Goal: Task Accomplishment & Management: Manage account settings

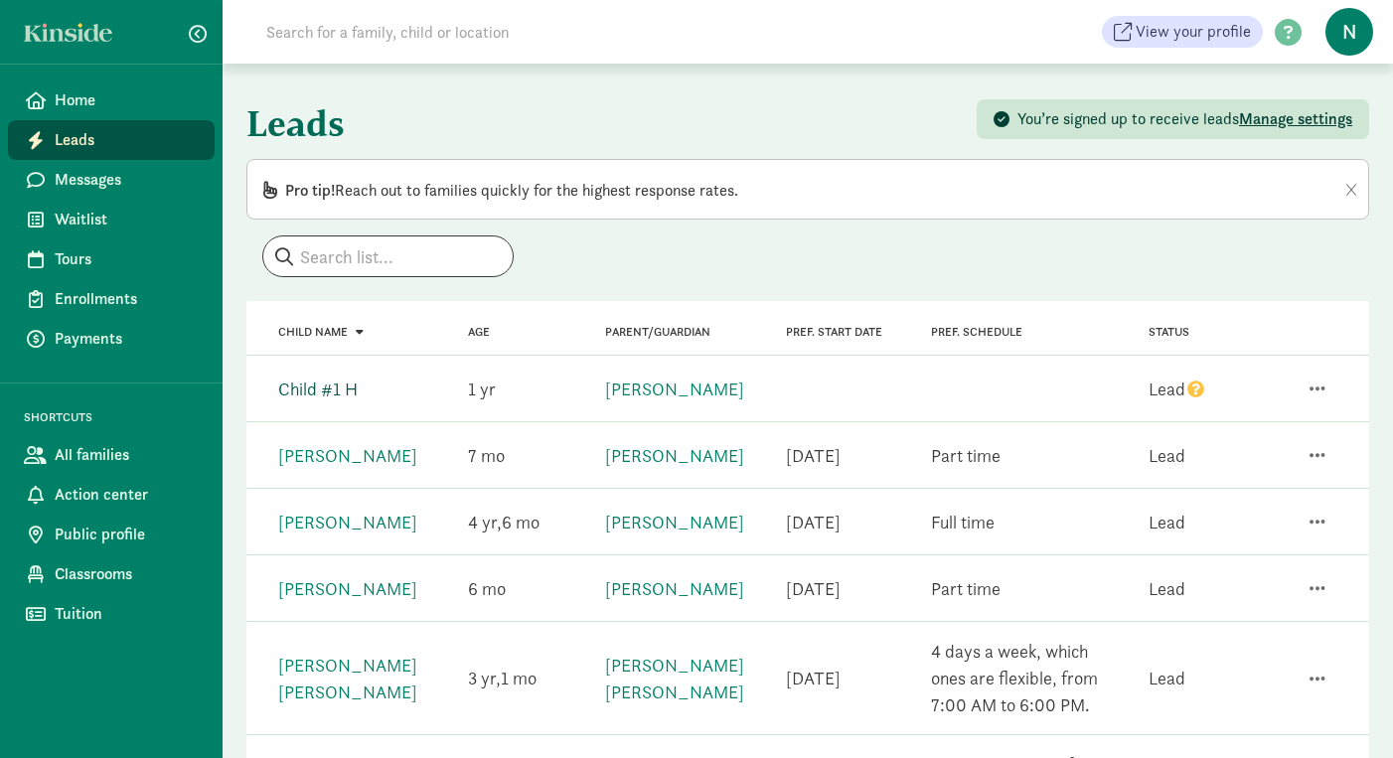
click at [328, 384] on link "Child #1 H" at bounding box center [317, 389] width 79 height 23
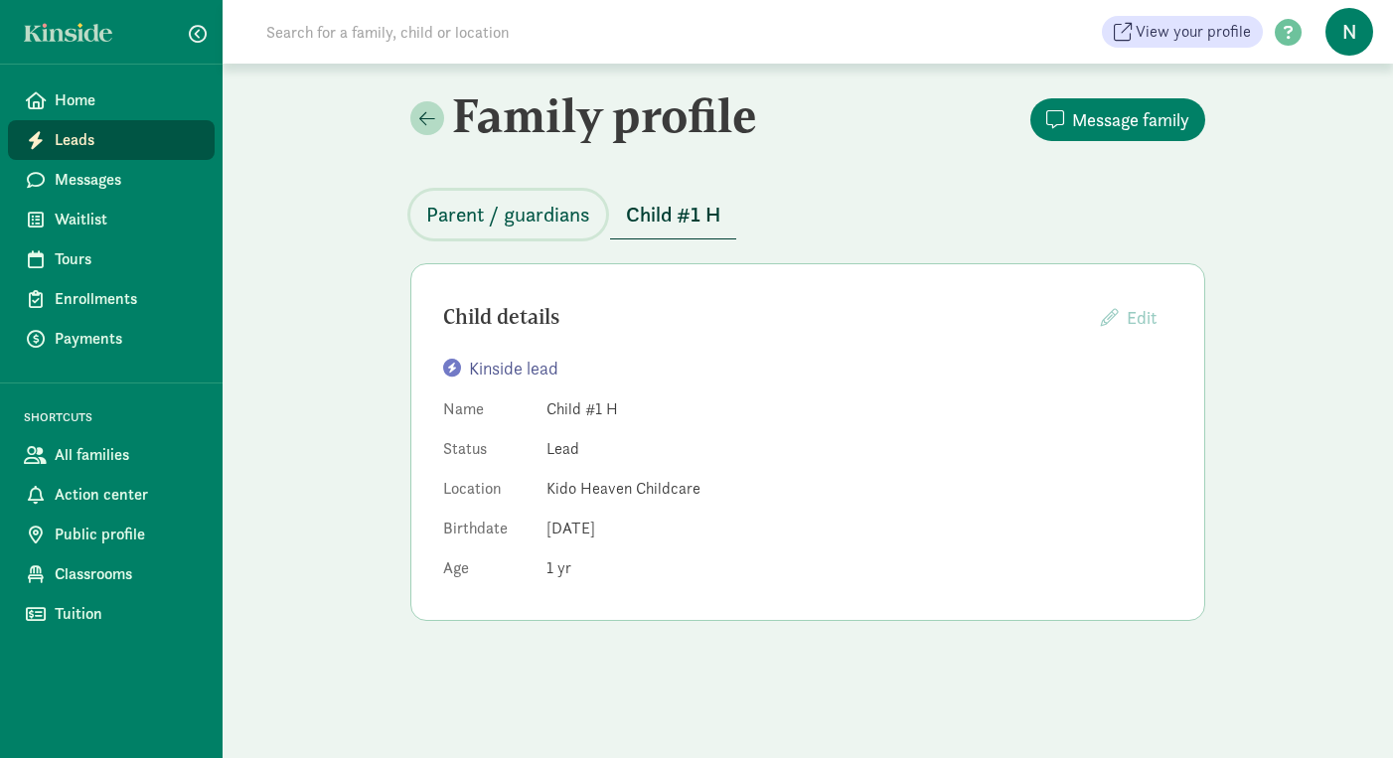
click at [568, 223] on span "Parent / guardians" at bounding box center [508, 215] width 164 height 32
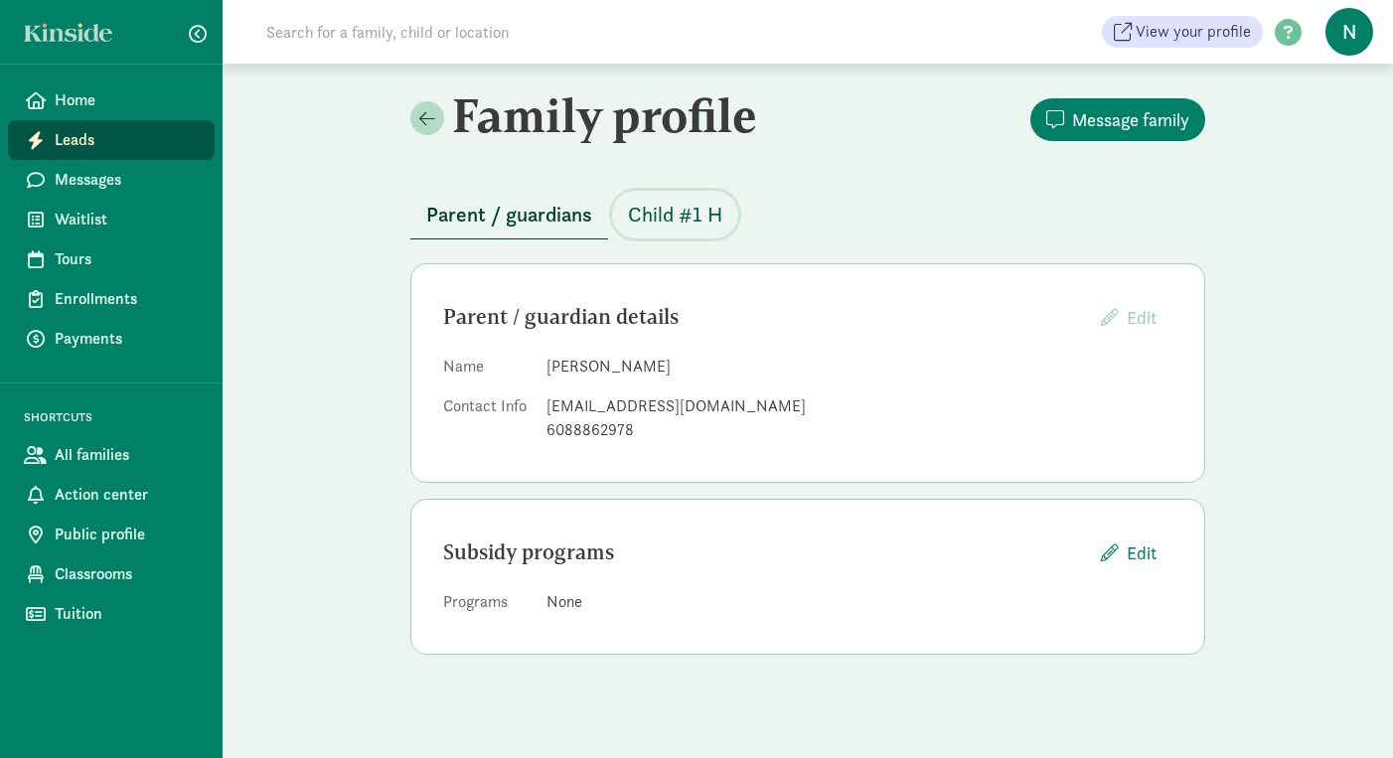
click at [693, 209] on span "Child #1 H" at bounding box center [675, 215] width 94 height 32
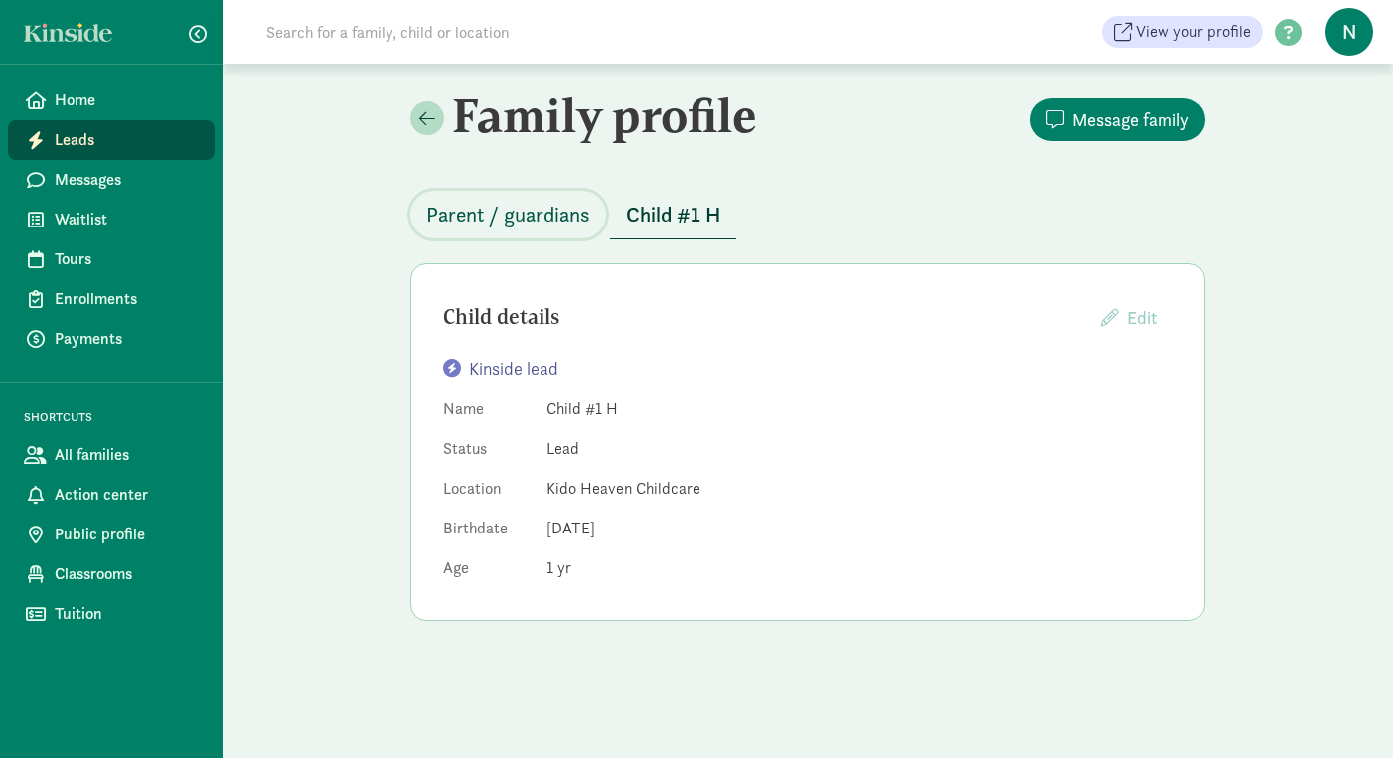
click at [512, 224] on span "Parent / guardians" at bounding box center [508, 215] width 164 height 32
